Goal: Information Seeking & Learning: Find specific fact

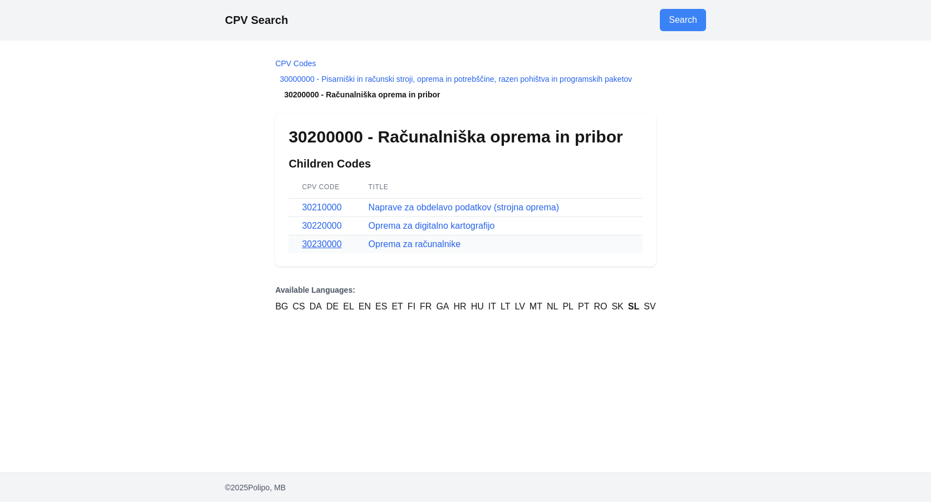
click at [330, 246] on link "30230000" at bounding box center [322, 243] width 40 height 9
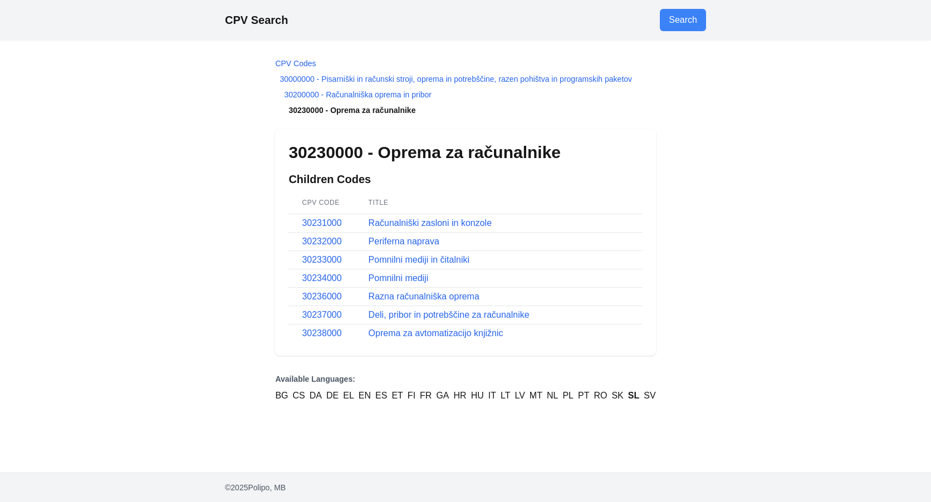
click at [410, 16] on div "CPV Search Search" at bounding box center [465, 20] width 499 height 40
click at [354, 21] on div "CPV Search Search" at bounding box center [465, 20] width 499 height 40
click at [680, 22] on link "Search" at bounding box center [683, 20] width 46 height 22
select select "**"
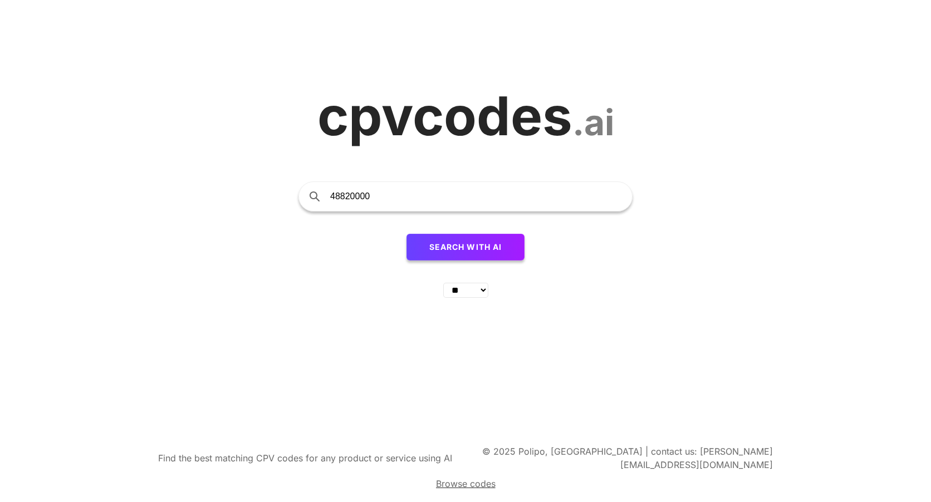
type input "48820000"
click at [406, 234] on button "Search with AI" at bounding box center [465, 247] width 119 height 27
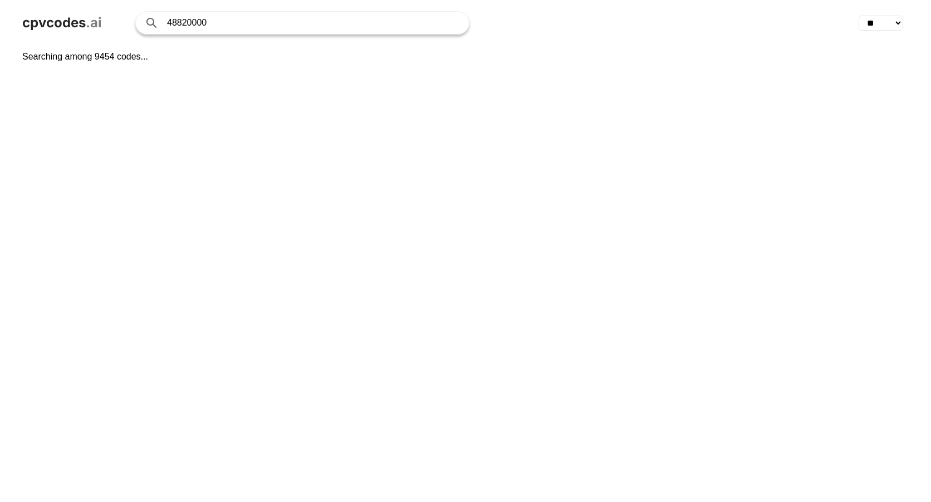
select select "**"
click at [223, 17] on input "48820000" at bounding box center [312, 23] width 291 height 22
type input "488200000"
click button "Search with AI" at bounding box center [0, 0] width 0 height 0
select select "**"
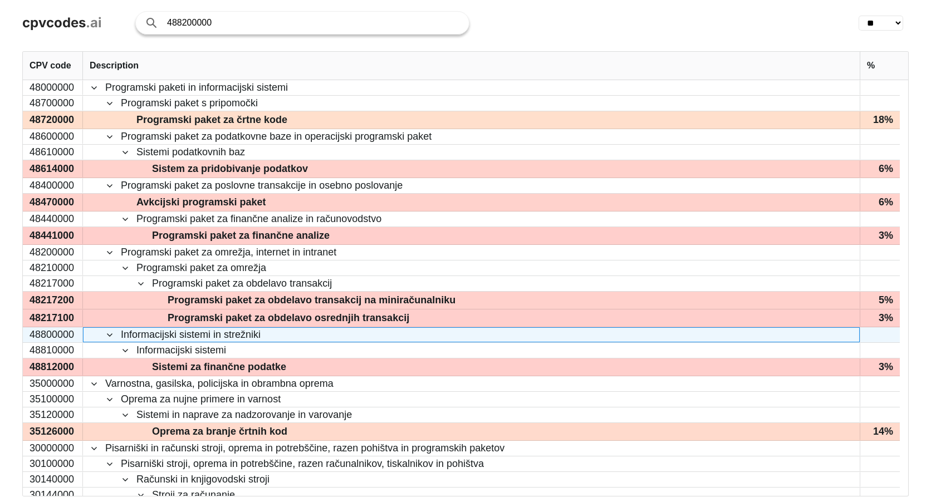
click at [111, 337] on span at bounding box center [109, 335] width 9 height 9
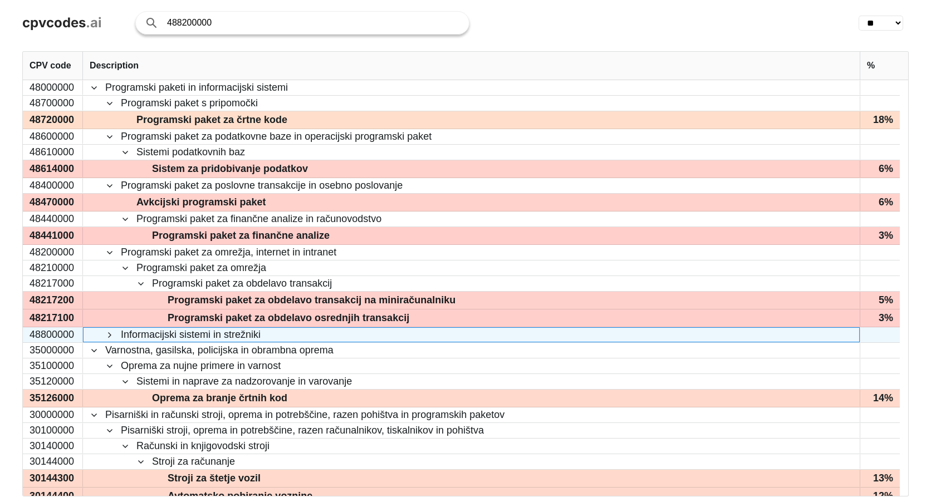
click at [111, 337] on span at bounding box center [109, 335] width 9 height 9
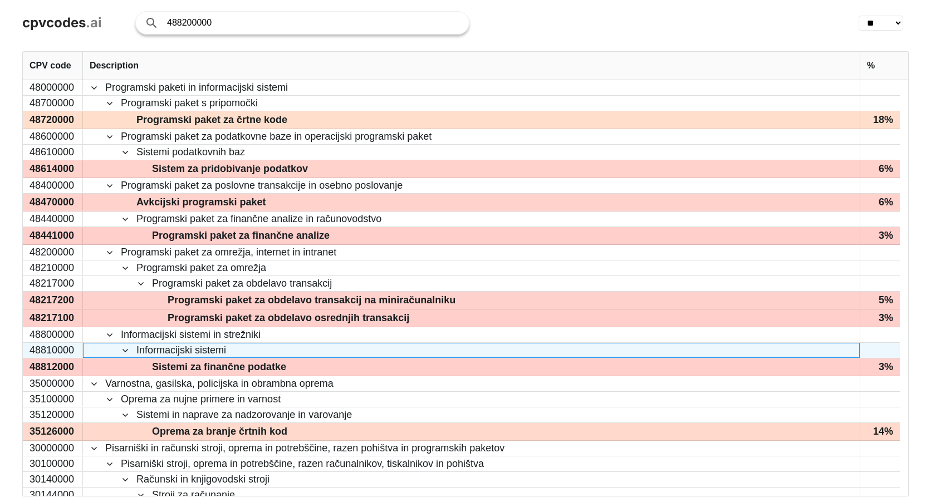
click at [124, 349] on span at bounding box center [125, 350] width 9 height 9
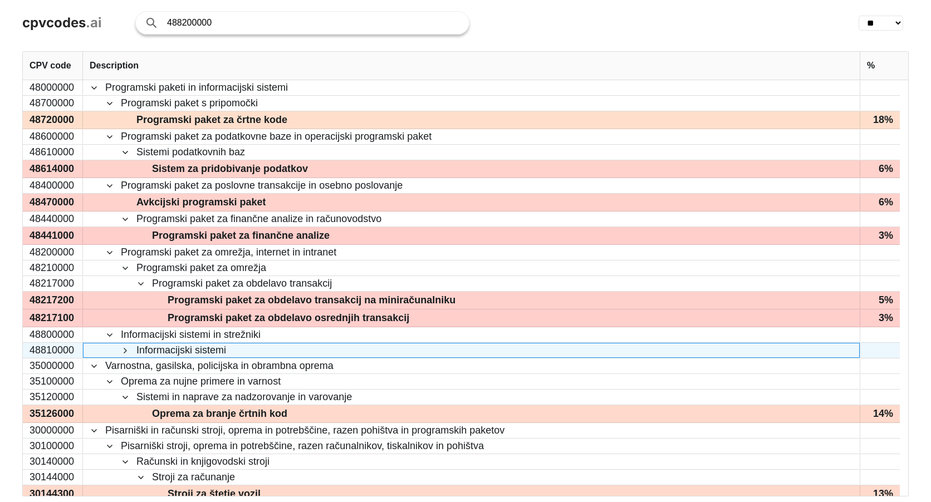
click at [124, 349] on span at bounding box center [125, 350] width 9 height 9
